Goal: Task Accomplishment & Management: Use online tool/utility

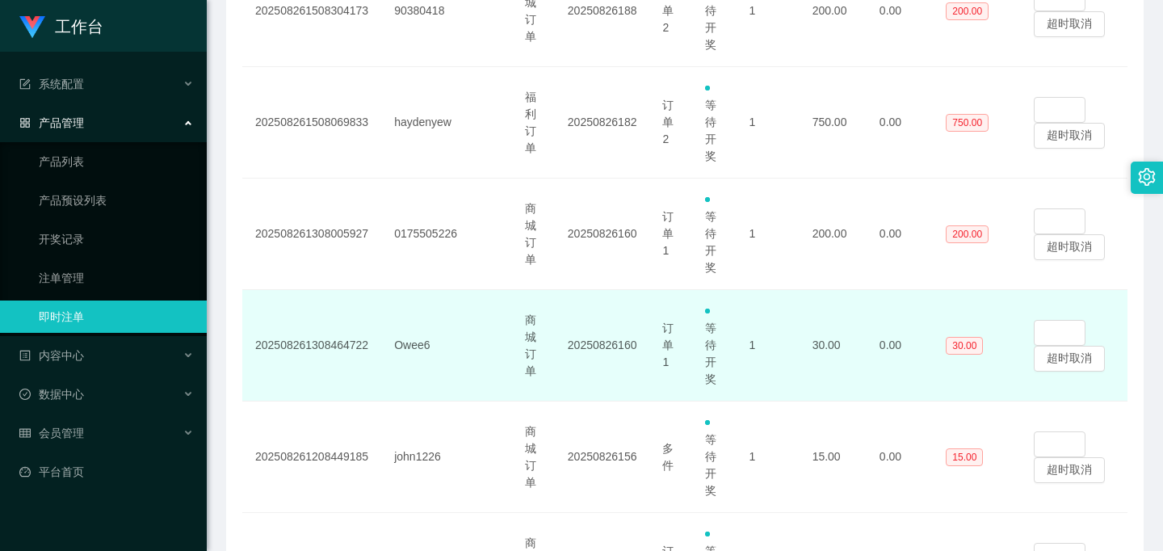
scroll to position [311, 0]
